Goal: Information Seeking & Learning: Check status

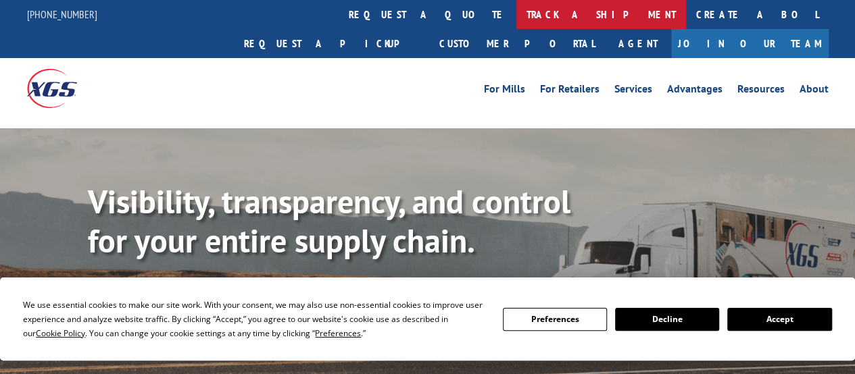
click at [516, 8] on link "track a shipment" at bounding box center [601, 14] width 170 height 29
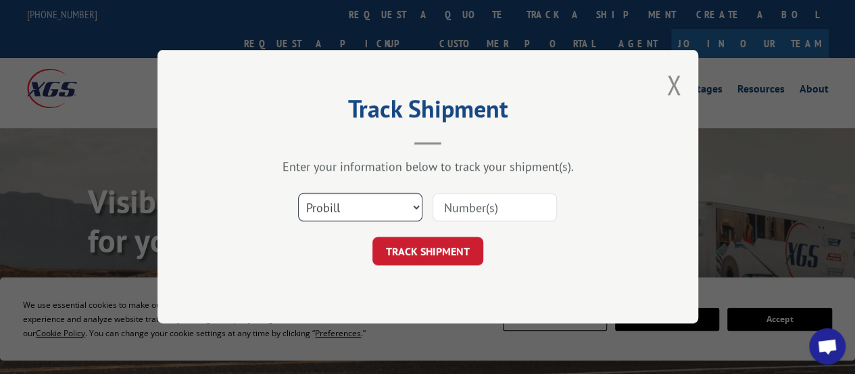
click at [368, 216] on select "Select category... Probill BOL PO" at bounding box center [360, 208] width 124 height 28
select select "po"
click at [298, 194] on select "Select category... Probill BOL PO" at bounding box center [360, 208] width 124 height 28
drag, startPoint x: 474, startPoint y: 226, endPoint x: 456, endPoint y: 207, distance: 26.3
paste input "18511815"
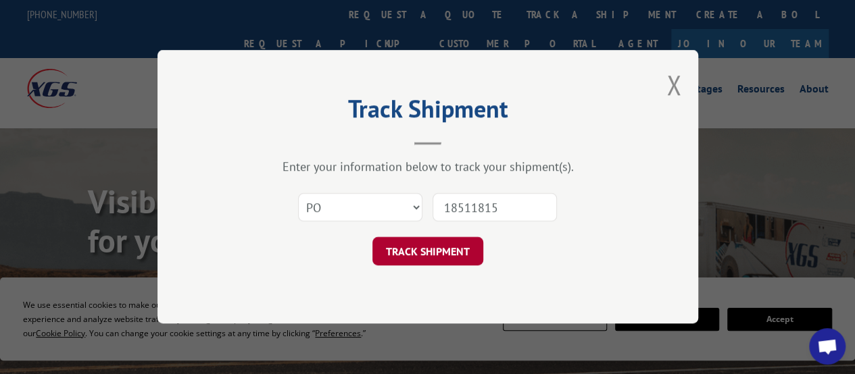
type input "18511815"
click at [433, 242] on button "TRACK SHIPMENT" at bounding box center [427, 252] width 111 height 28
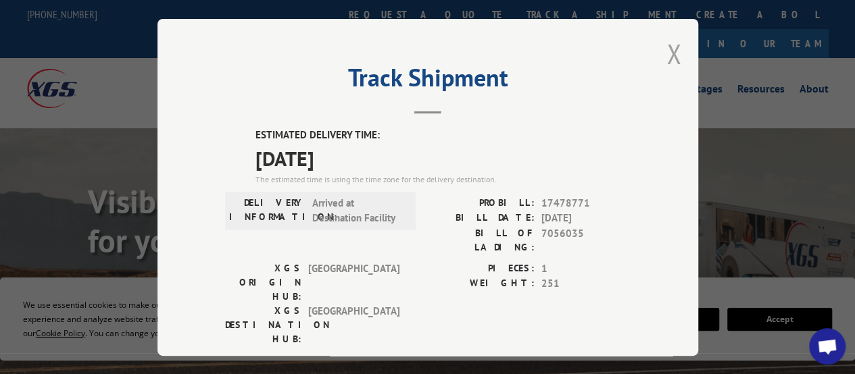
click at [670, 45] on button "Close modal" at bounding box center [673, 54] width 15 height 36
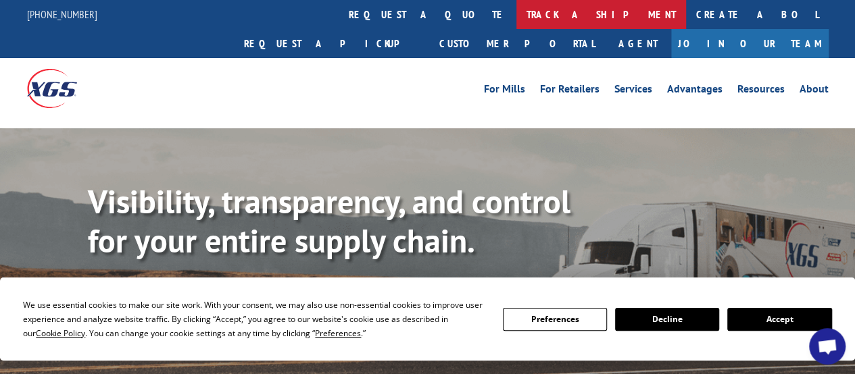
click at [516, 19] on link "track a shipment" at bounding box center [601, 14] width 170 height 29
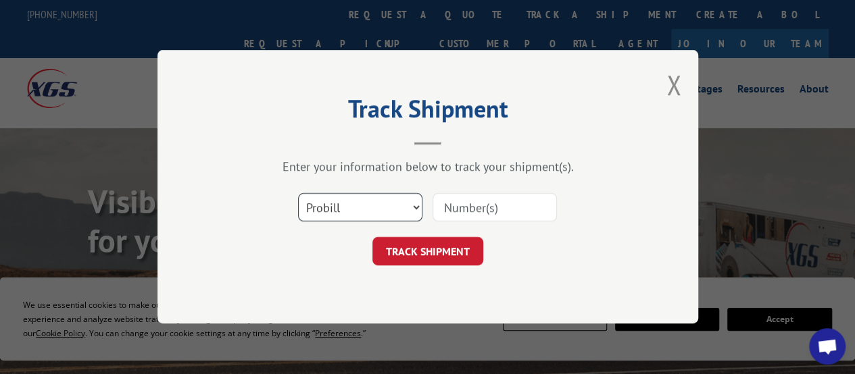
click at [378, 205] on select "Select category... Probill BOL PO" at bounding box center [360, 208] width 124 height 28
select select "po"
click at [298, 194] on select "Select category... Probill BOL PO" at bounding box center [360, 208] width 124 height 28
paste input "18511815"
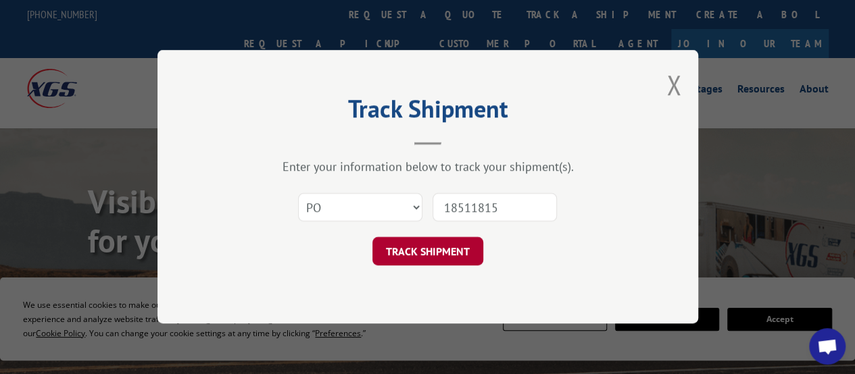
type input "18511815"
click at [466, 244] on button "TRACK SHIPMENT" at bounding box center [427, 252] width 111 height 28
